Goal: Answer question/provide support: Share knowledge or assist other users

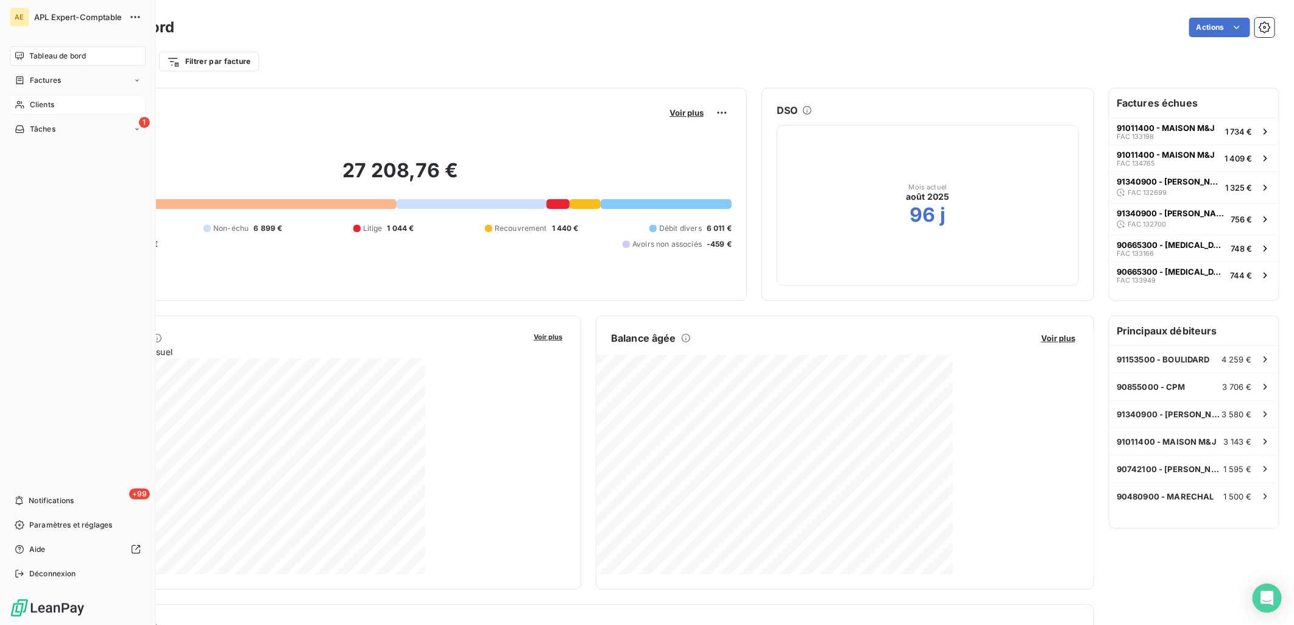
click at [49, 99] on span "Clients" at bounding box center [42, 104] width 24 height 11
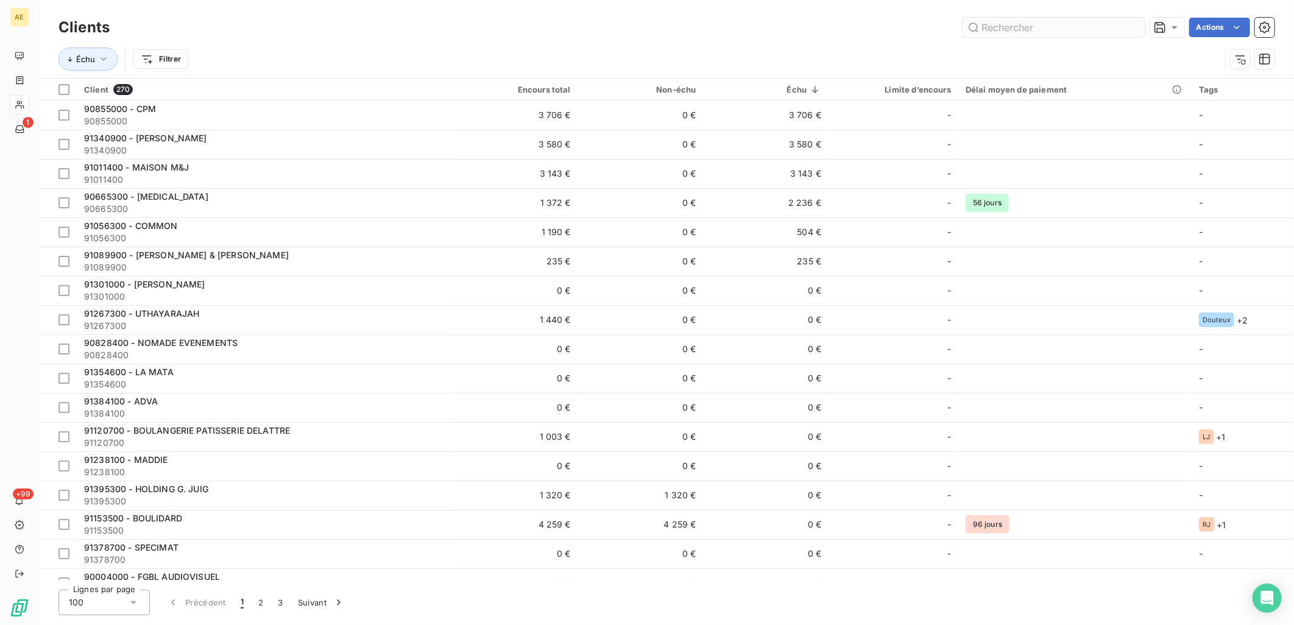
click at [1122, 30] on input "text" at bounding box center [1053, 27] width 183 height 19
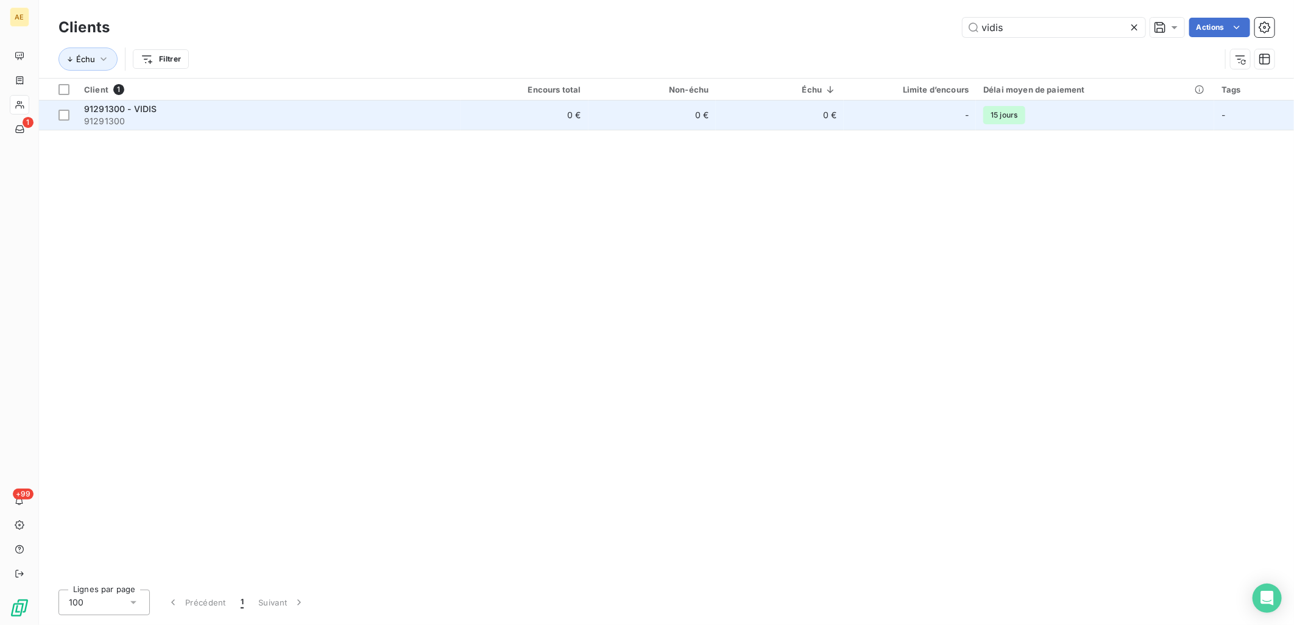
type input "vidis"
click at [161, 111] on div "91291300 - VIDIS" at bounding box center [268, 109] width 369 height 12
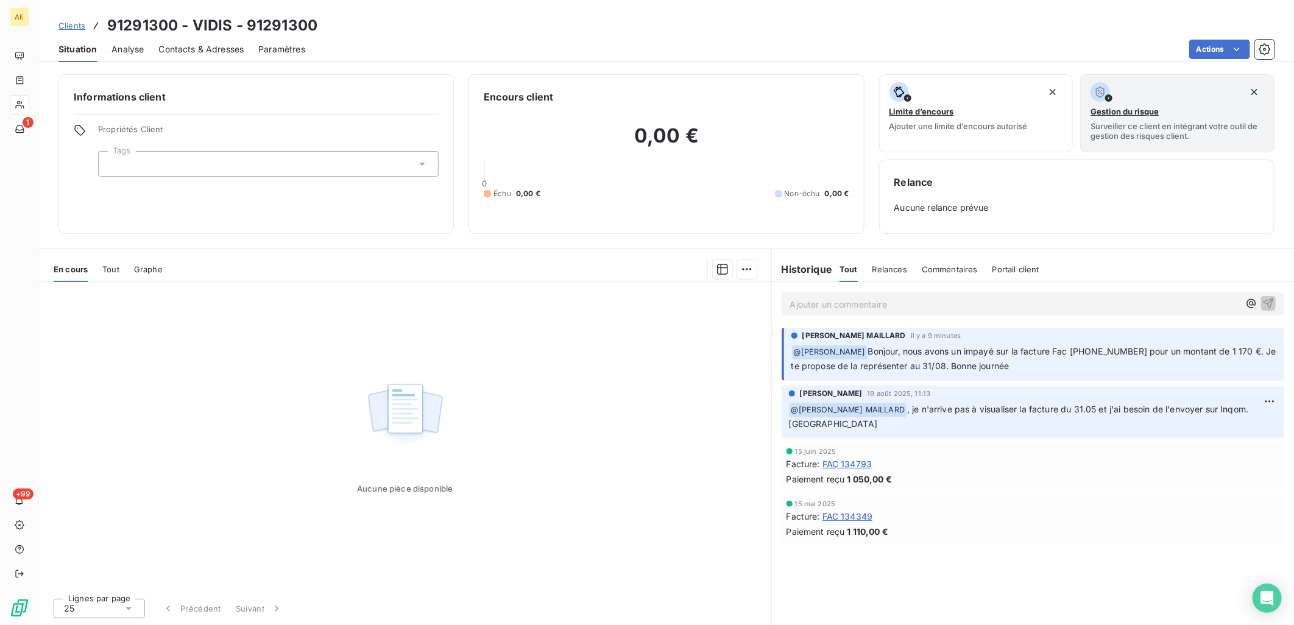
click at [1015, 302] on p "Ajouter un commentaire ﻿" at bounding box center [1014, 304] width 449 height 15
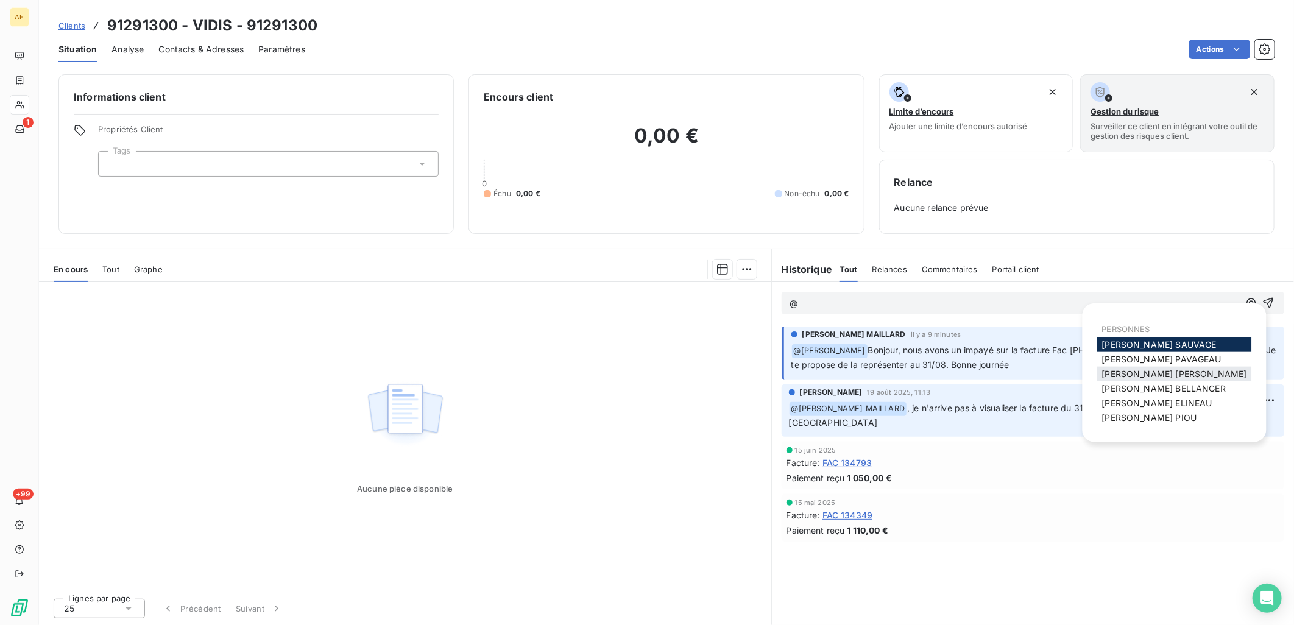
click at [1152, 373] on span "[PERSON_NAME] MAILLARD" at bounding box center [1174, 374] width 145 height 10
